Goal: Check status: Check status

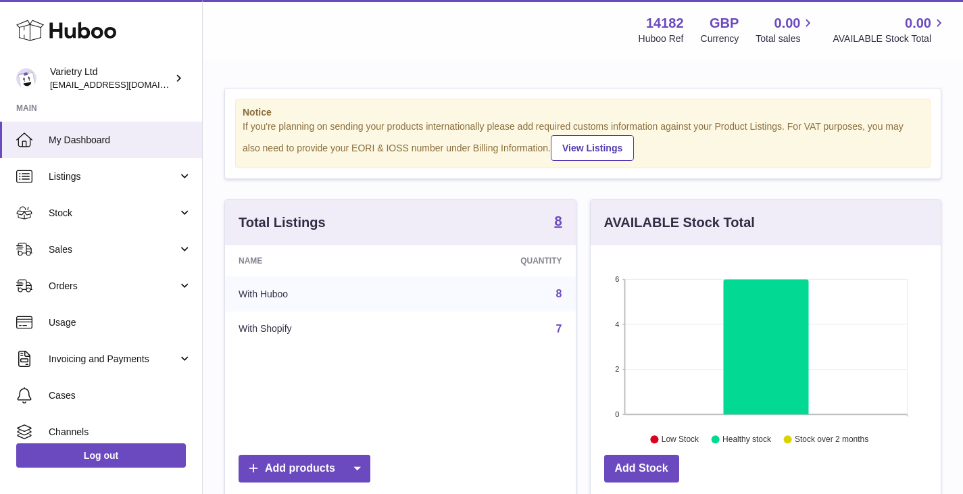
scroll to position [211, 350]
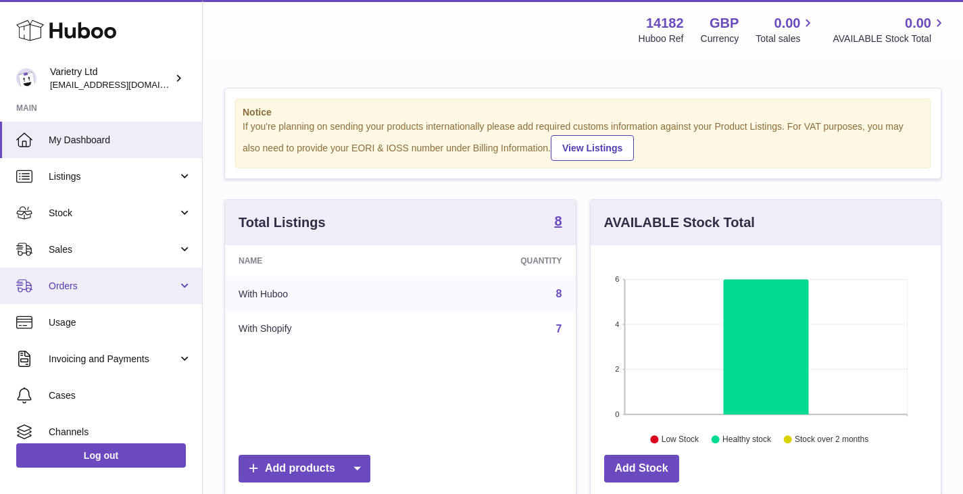
click at [109, 290] on span "Orders" at bounding box center [113, 286] width 129 height 13
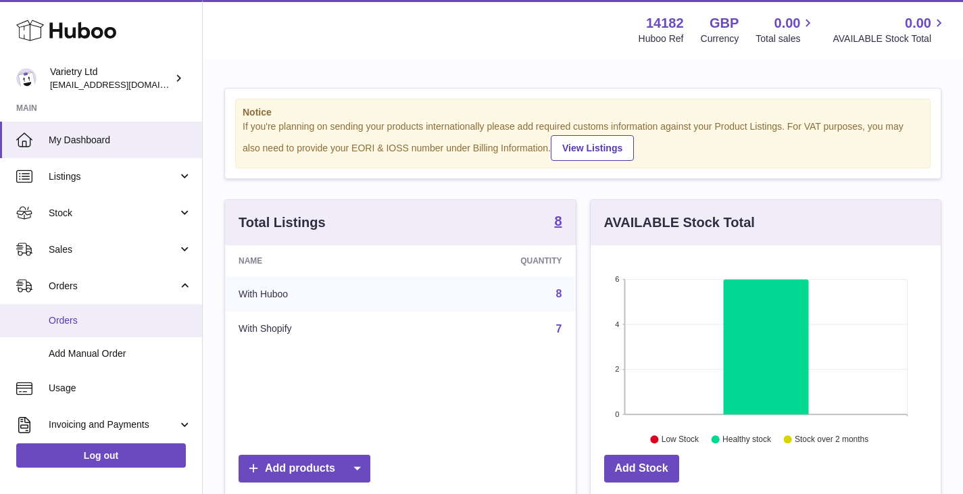
click at [93, 326] on span "Orders" at bounding box center [120, 320] width 143 height 13
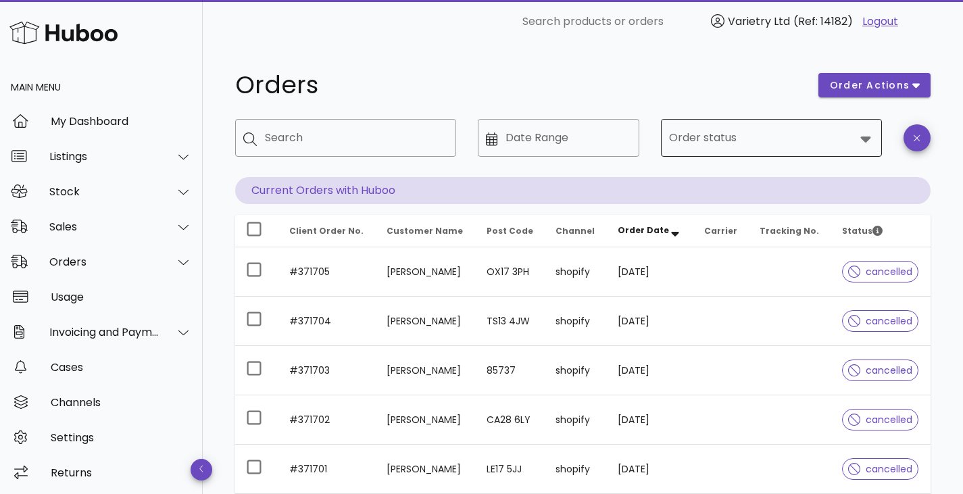
click at [841, 150] on div at bounding box center [762, 138] width 186 height 32
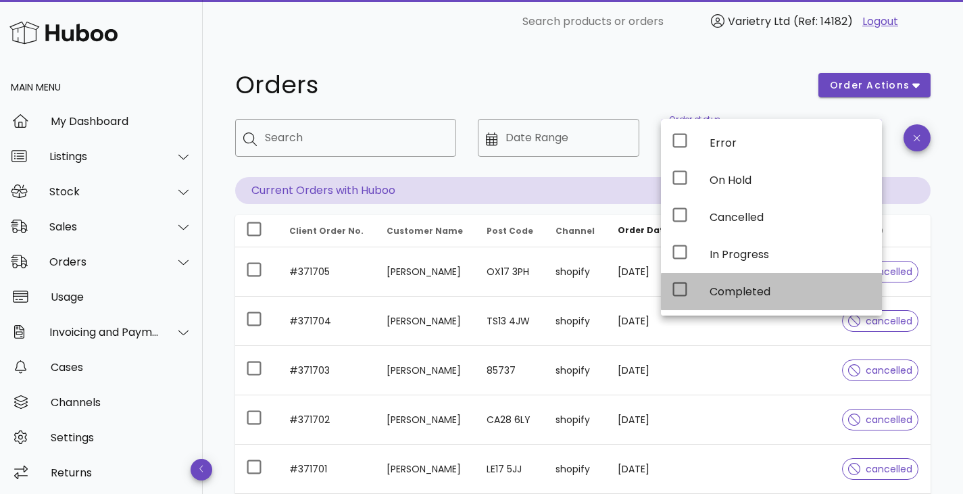
click at [682, 293] on icon at bounding box center [680, 289] width 16 height 16
